Goal: Task Accomplishment & Management: Manage account settings

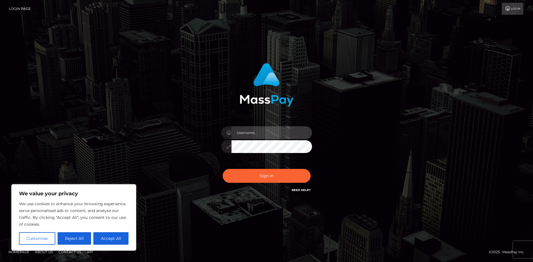
click at [271, 131] on input "text" at bounding box center [271, 132] width 80 height 13
type input "[EMAIL_ADDRESS][DOMAIN_NAME]"
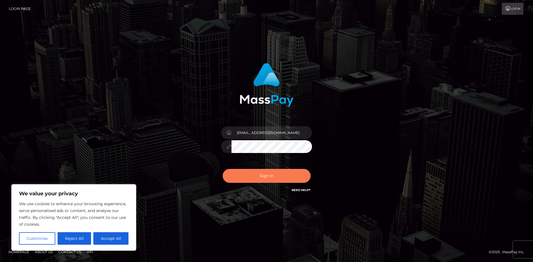
click at [265, 172] on button "Sign in" at bounding box center [266, 176] width 88 height 14
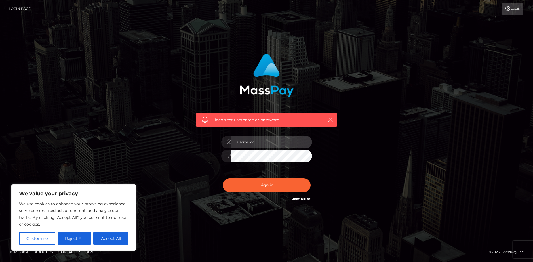
click at [266, 138] on input "text" at bounding box center [271, 141] width 80 height 13
type input "[EMAIL_ADDRESS][DOMAIN_NAME]"
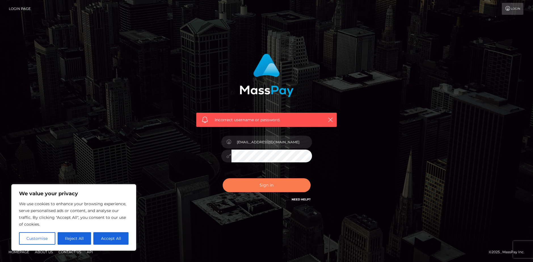
click at [274, 187] on button "Sign in" at bounding box center [266, 185] width 88 height 14
click at [331, 118] on icon "button" at bounding box center [330, 120] width 6 height 6
click at [327, 120] on button "button" at bounding box center [329, 119] width 7 height 7
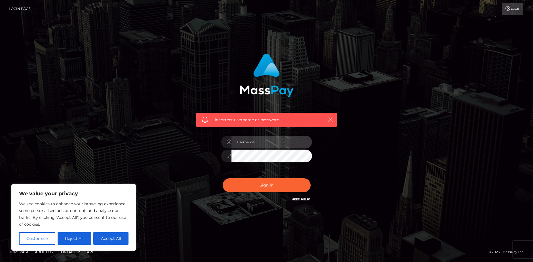
click at [239, 143] on input "text" at bounding box center [271, 141] width 80 height 13
